Goal: Information Seeking & Learning: Learn about a topic

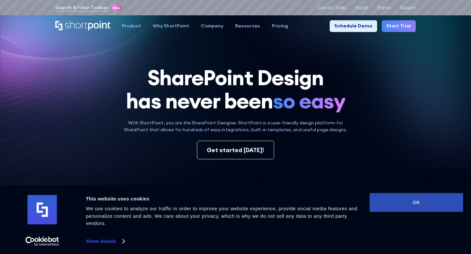
click at [408, 207] on button "OK" at bounding box center [417, 202] width 94 height 19
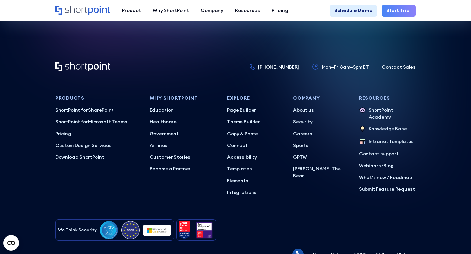
scroll to position [2936, 0]
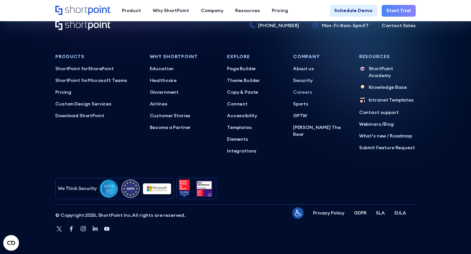
click at [301, 92] on p "Careers" at bounding box center [321, 92] width 57 height 7
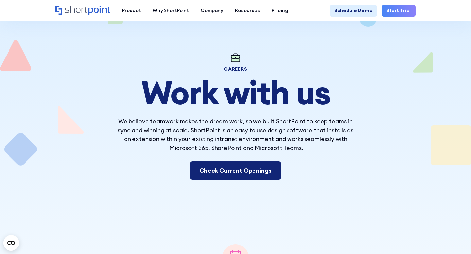
click at [234, 169] on link "Check Current Openings" at bounding box center [235, 171] width 91 height 18
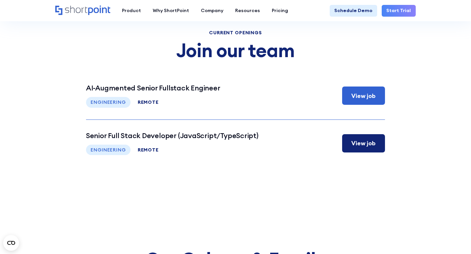
click at [354, 145] on div "View job" at bounding box center [363, 143] width 24 height 9
